Goal: Task Accomplishment & Management: Use online tool/utility

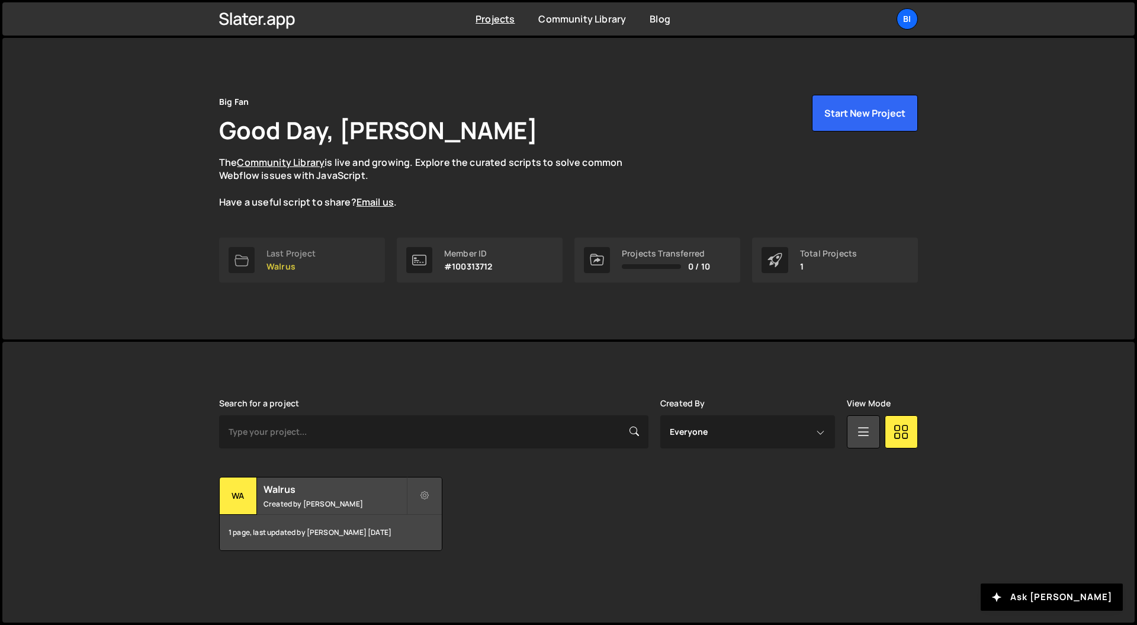
click at [329, 267] on link "Last Project Walrus" at bounding box center [302, 260] width 166 height 45
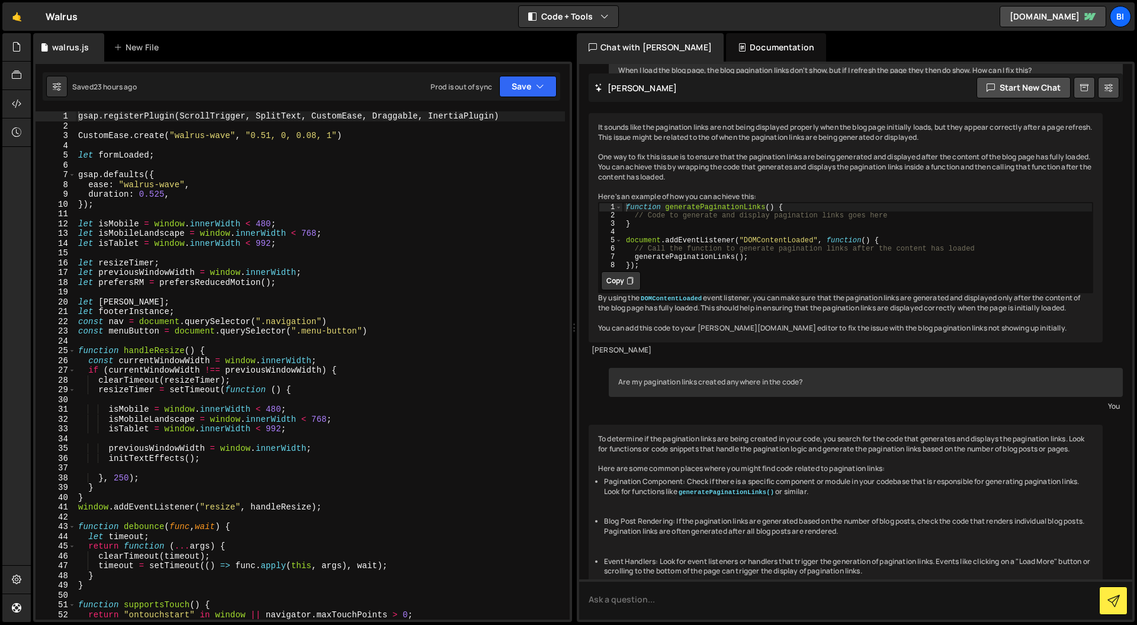
scroll to position [225, 0]
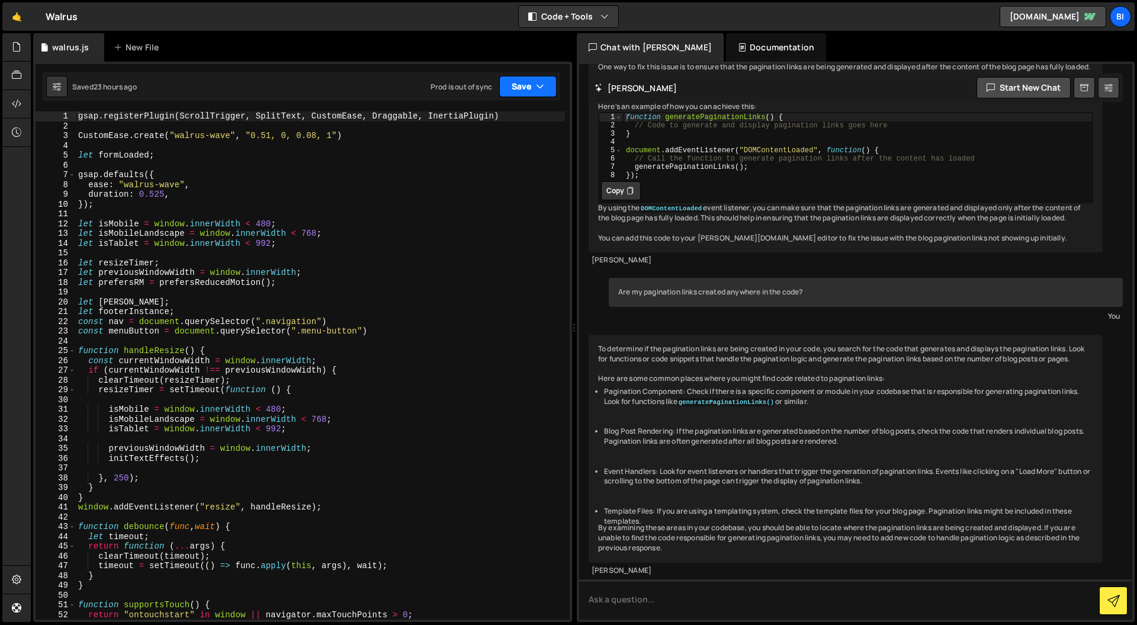
click at [520, 95] on button "Save" at bounding box center [527, 86] width 57 height 21
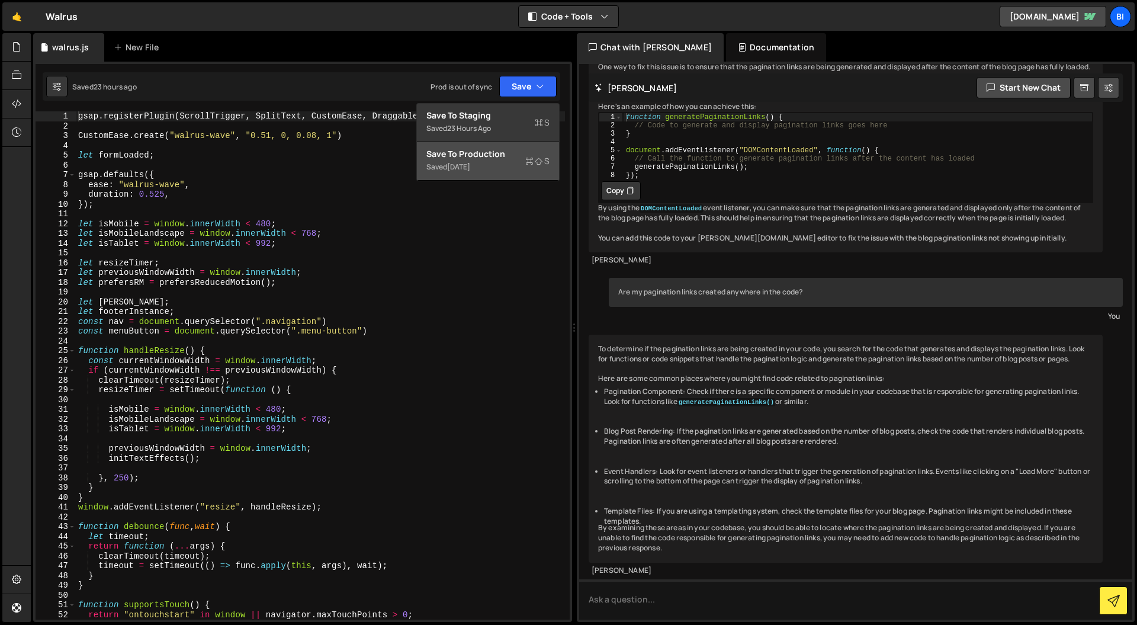
click at [496, 156] on div "Save to Production S" at bounding box center [488, 154] width 123 height 12
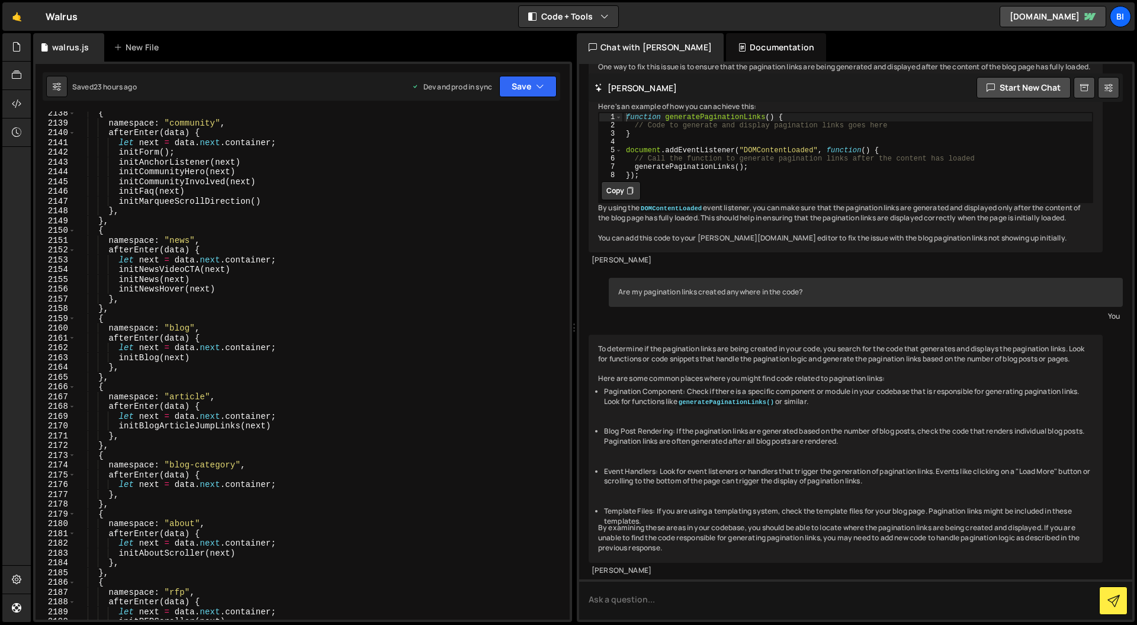
scroll to position [18405, 0]
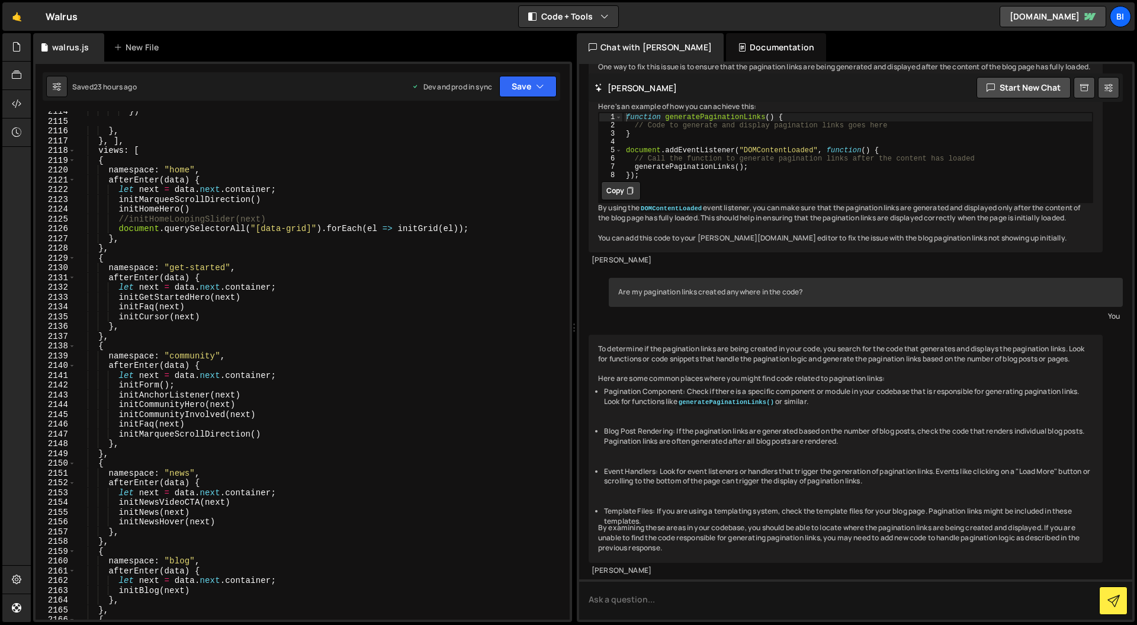
type textarea "let next = data.next.container;"
click at [278, 193] on div "}) } , } , ] , views : [ { namespace : "home" , afterEnter ( data ) { let next …" at bounding box center [320, 371] width 489 height 528
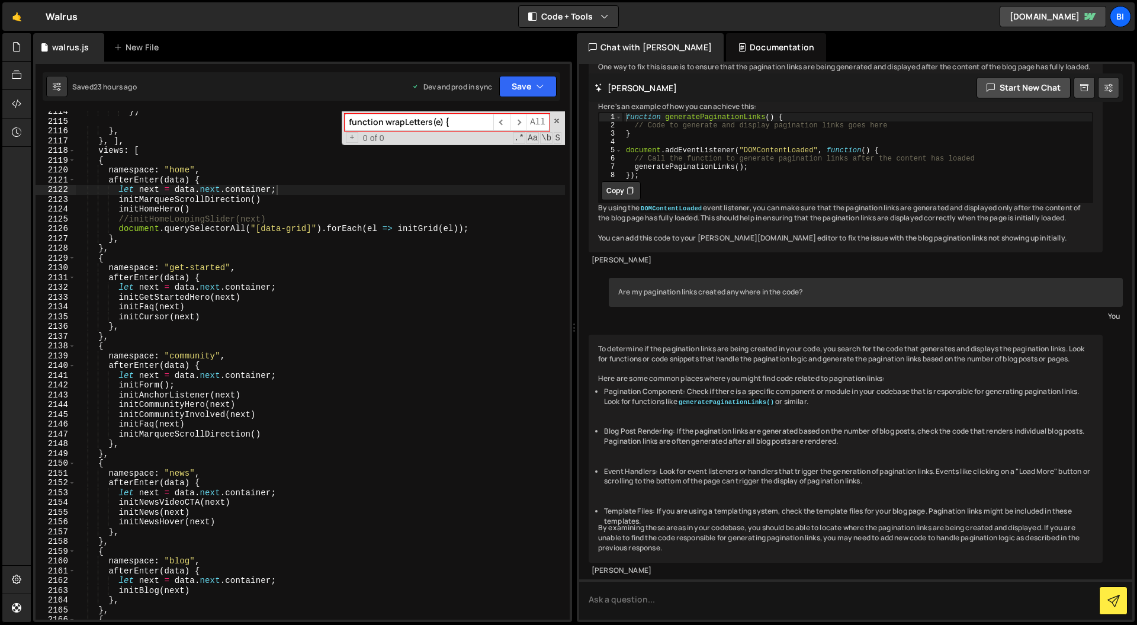
drag, startPoint x: 432, startPoint y: 124, endPoint x: 490, endPoint y: 123, distance: 58.1
click at [490, 121] on input "function wrapLetters(e) {" at bounding box center [419, 122] width 149 height 17
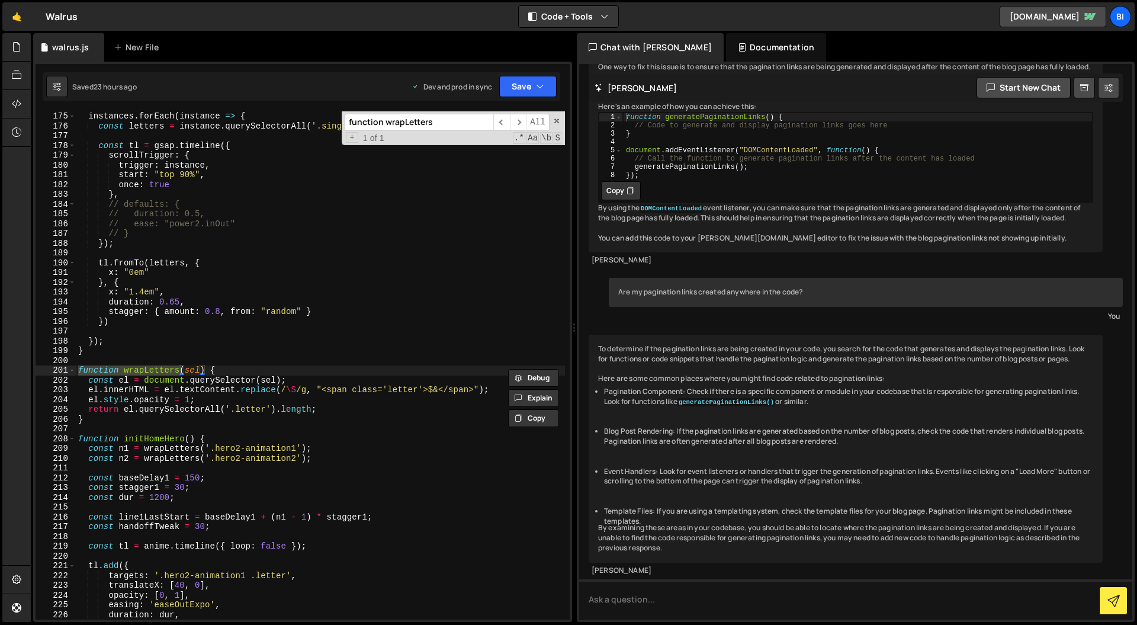
drag, startPoint x: 386, startPoint y: 123, endPoint x: 334, endPoint y: 122, distance: 52.1
click at [333, 121] on div "instances . forEach ( instance => { const letters = instance . querySelectorAll…" at bounding box center [320, 365] width 489 height 508
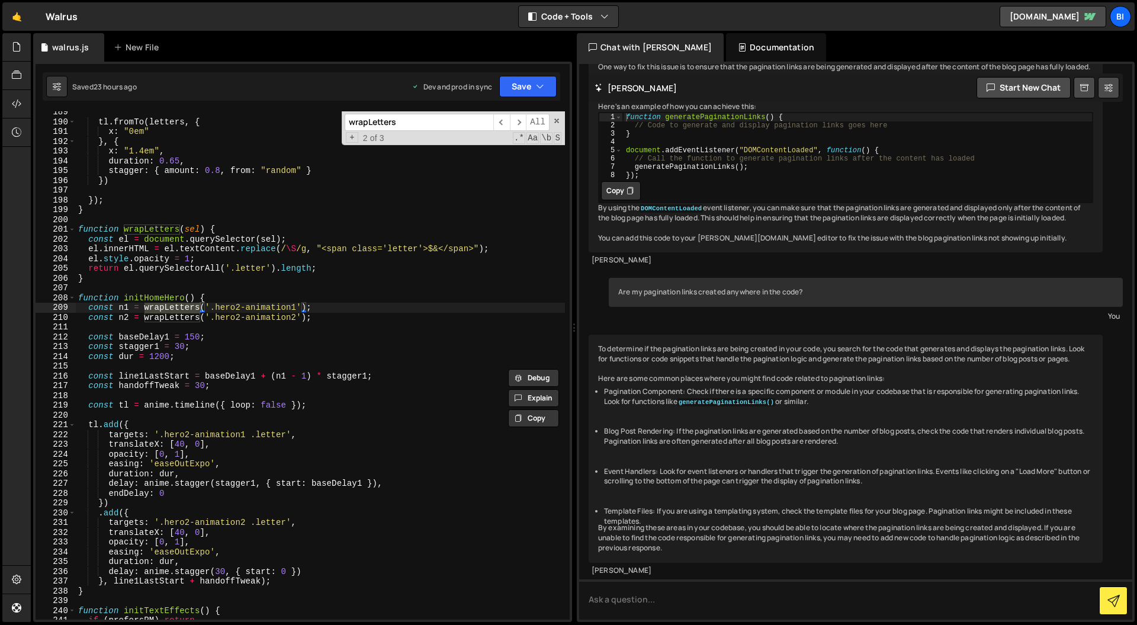
scroll to position [1622, 0]
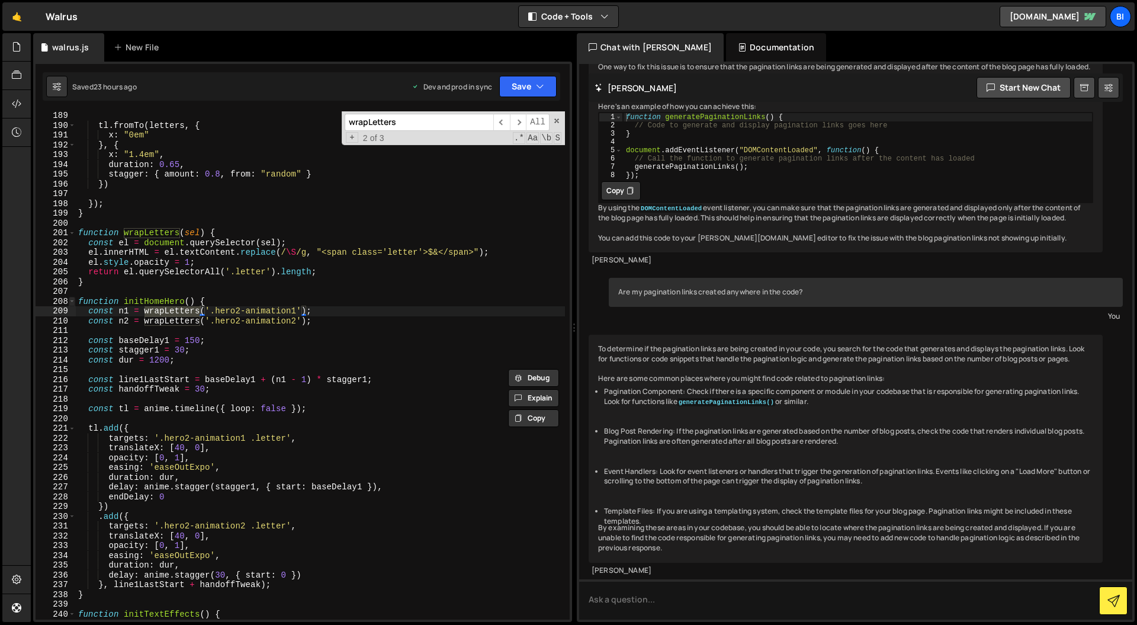
type input "wrapLetters"
click at [71, 301] on span at bounding box center [72, 302] width 7 height 10
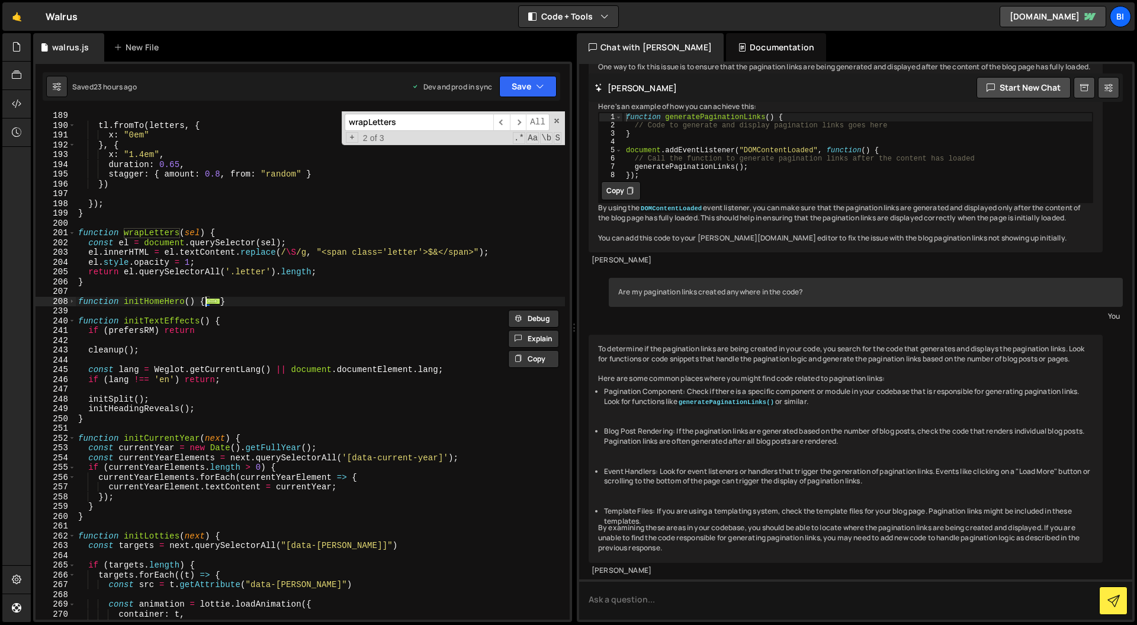
click at [161, 299] on div "tl . fromTo ( letters , { x : "0em" } , { x : "1.4em" , duration : 0.65 , stagg…" at bounding box center [320, 375] width 489 height 528
type textarea "function initHomeHero() {"
drag, startPoint x: 161, startPoint y: 299, endPoint x: 178, endPoint y: 296, distance: 17.0
click at [161, 299] on div "tl . fromTo ( letters , { x : "0em" } , { x : "1.4em" , duration : 0.65 , stagg…" at bounding box center [320, 375] width 489 height 528
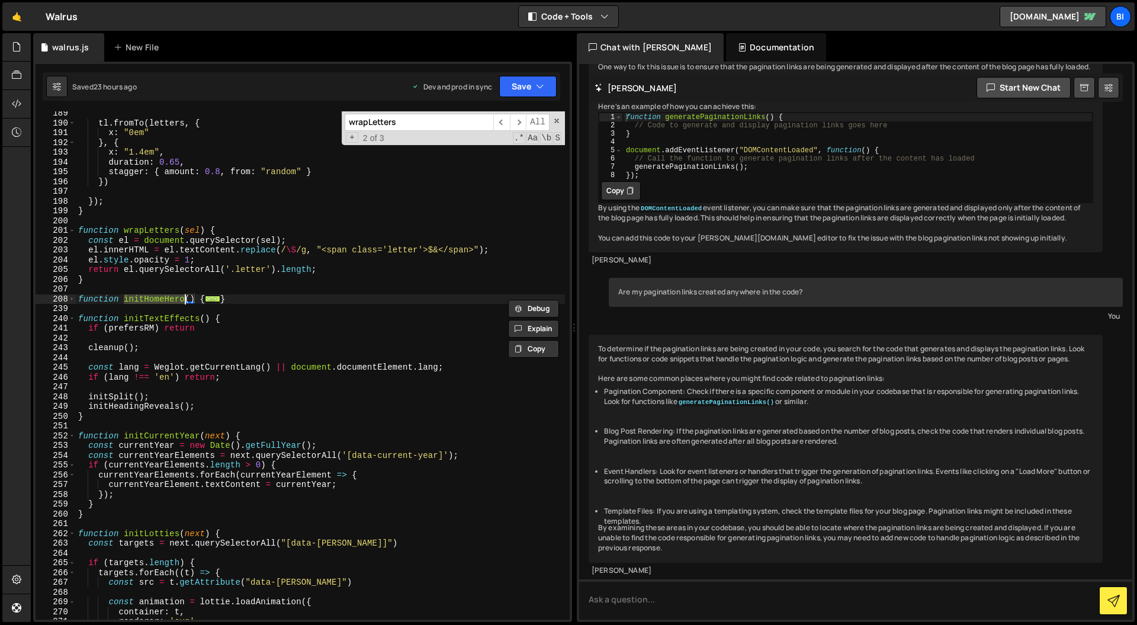
type input "initHomeHero"
click at [522, 120] on span "​" at bounding box center [518, 122] width 17 height 17
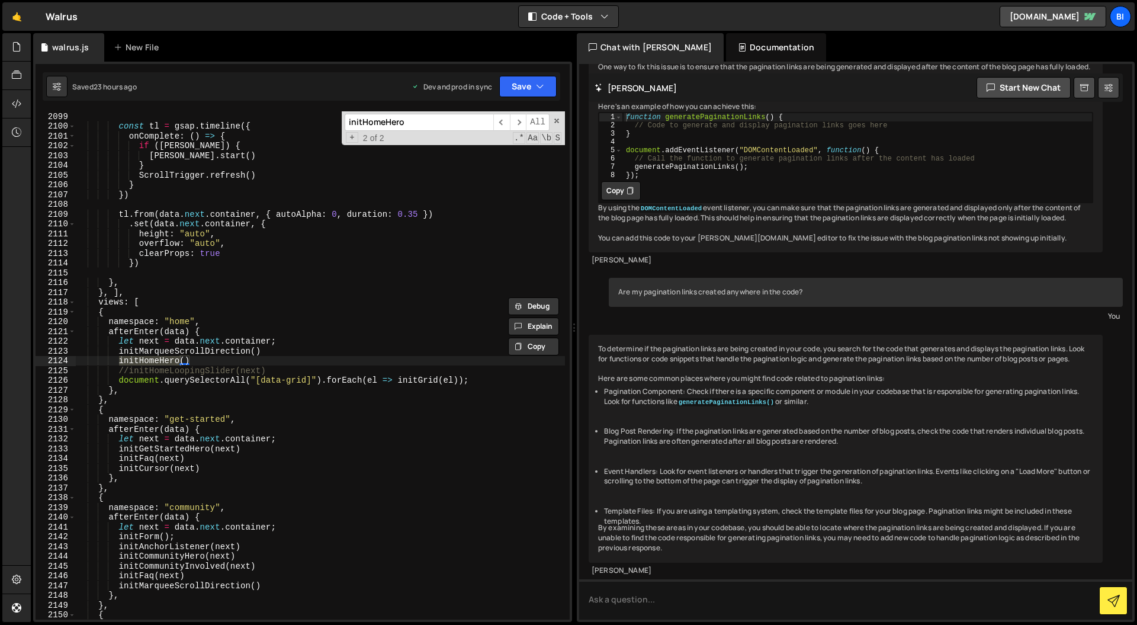
drag, startPoint x: 139, startPoint y: 371, endPoint x: 125, endPoint y: 366, distance: 14.6
click at [138, 371] on div "const tl = gsap . timeline ({ onComplete : ( ) => { if ( lenis ) { lenis . star…" at bounding box center [320, 375] width 489 height 528
click at [118, 361] on div "const tl = gsap . timeline ({ onComplete : ( ) => { if ( lenis ) { lenis . star…" at bounding box center [320, 375] width 489 height 528
type textarea "//initHomeHero()"
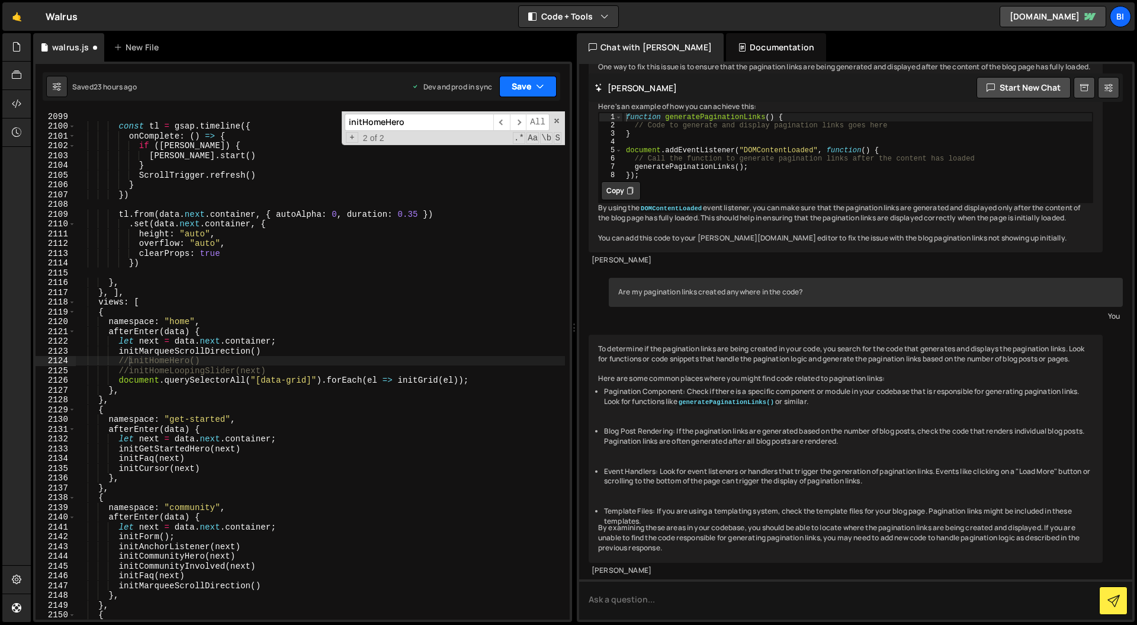
click at [523, 82] on button "Save" at bounding box center [527, 86] width 57 height 21
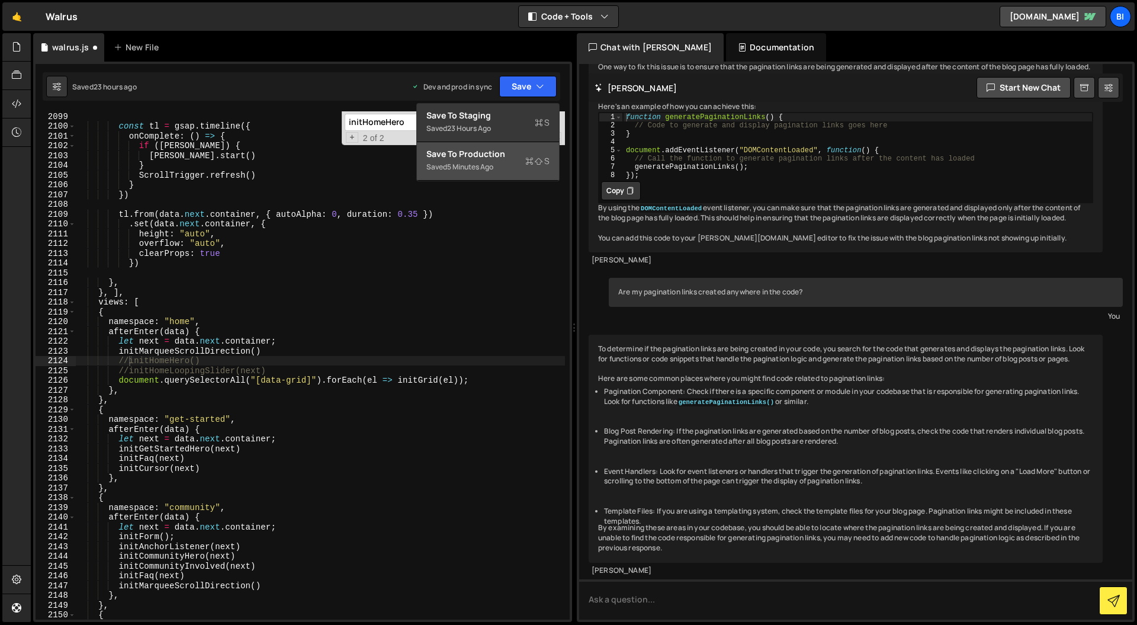
click at [502, 152] on div "Save to Production S" at bounding box center [488, 154] width 123 height 12
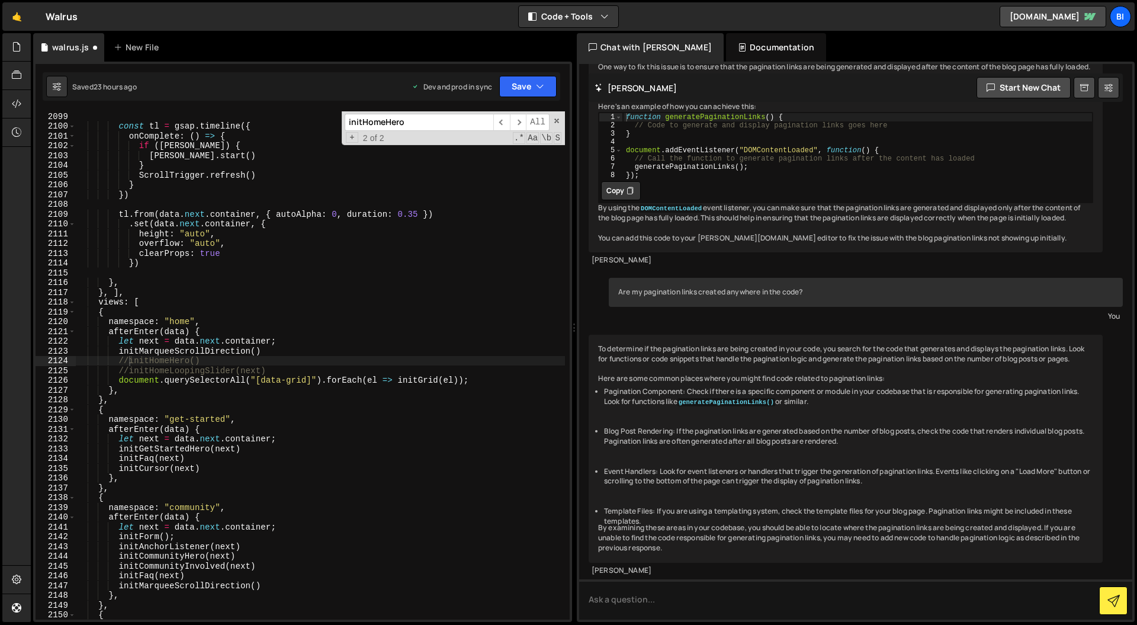
scroll to position [18272, 0]
